Goal: Information Seeking & Learning: Learn about a topic

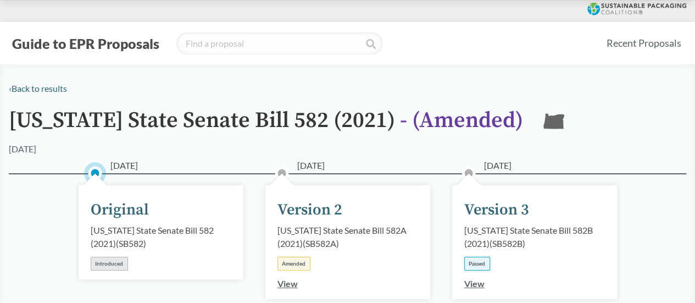
click at [82, 28] on div "Guide to EPR Proposals Recent Proposals" at bounding box center [347, 43] width 695 height 42
click at [89, 38] on button "Guide to EPR Proposals" at bounding box center [86, 44] width 154 height 18
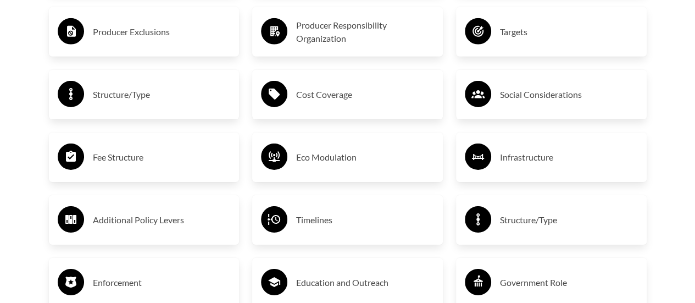
scroll to position [1814, 0]
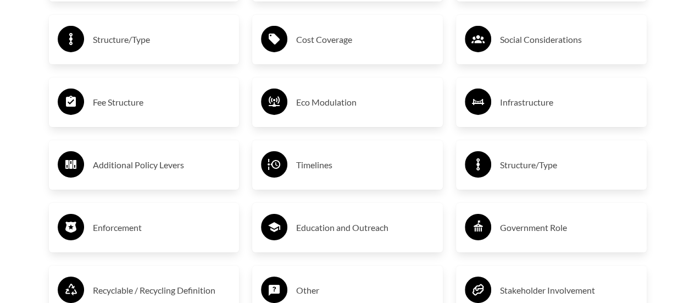
click at [160, 48] on h3 "Structure/Type" at bounding box center [162, 40] width 138 height 18
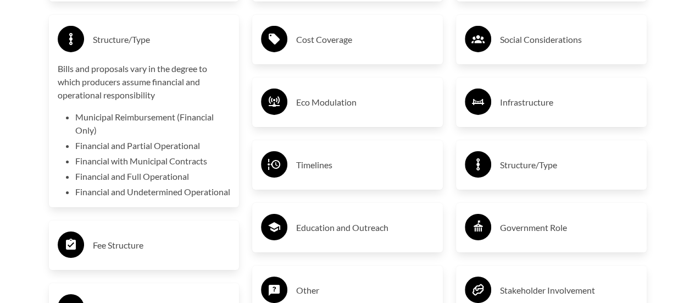
scroll to position [1869, 0]
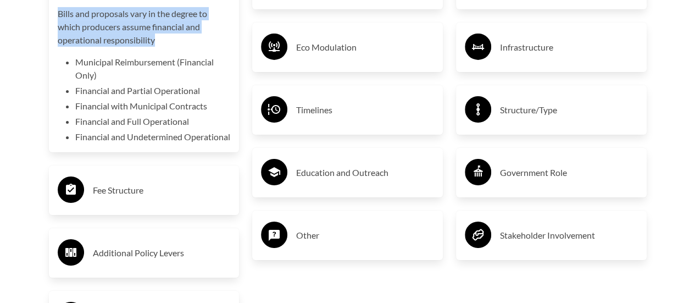
drag, startPoint x: 156, startPoint y: 168, endPoint x: 58, endPoint y: 141, distance: 102.0
click at [58, 47] on p "Bills and proposals vary in the degree to which producers assume financial and …" at bounding box center [144, 27] width 173 height 40
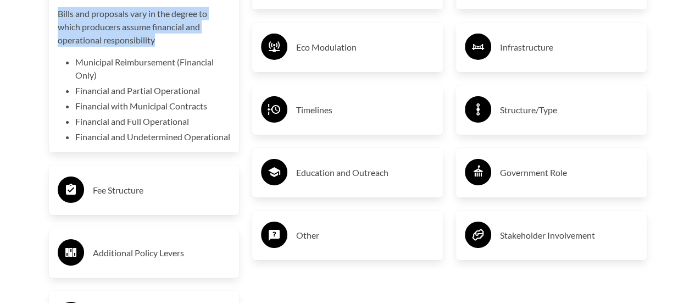
drag, startPoint x: 153, startPoint y: 165, endPoint x: 59, endPoint y: 137, distance: 97.4
click at [59, 47] on p "Bills and proposals vary in the degree to which producers assume financial and …" at bounding box center [144, 27] width 173 height 40
copy p "Bills and proposals vary in the degree to which producers assume financial and …"
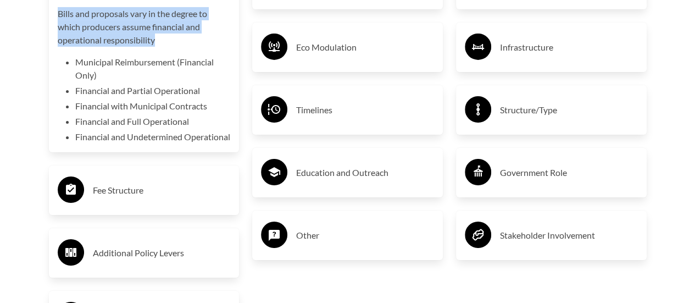
copy p "Bills and proposals vary in the degree to which producers assume financial and …"
drag, startPoint x: 59, startPoint y: 139, endPoint x: 160, endPoint y: 166, distance: 104.8
click at [160, 47] on p "Bills and proposals vary in the degree to which producers assume financial and …" at bounding box center [144, 27] width 173 height 40
